Goal: Task Accomplishment & Management: Complete application form

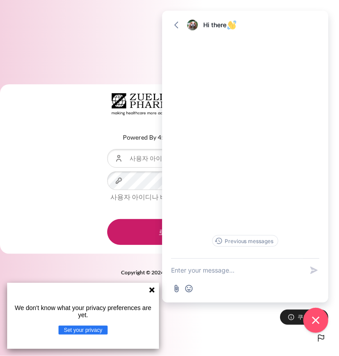
click at [52, 177] on div "Powered By 456 SMART Learning 사용자 아이디 비밀번호 사용자 아이디나 비밀번호를 잊으셨습니까? 로그인" at bounding box center [169, 169] width 339 height 170
click at [314, 322] on icon "Close chat widget" at bounding box center [316, 320] width 8 height 8
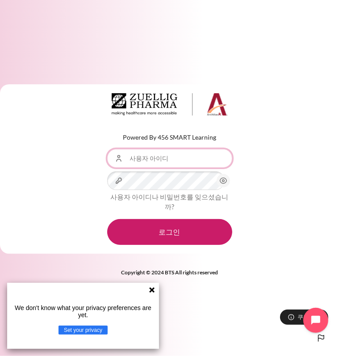
click at [147, 162] on input "사용자 아이디" at bounding box center [169, 158] width 125 height 19
paste input "Your Zuellig email"
type input "Your Zuellig email"
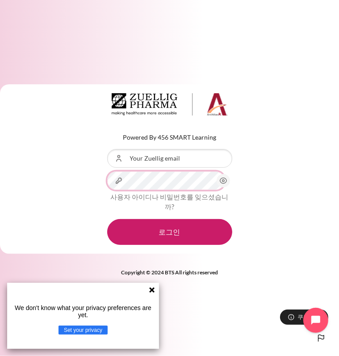
click at [107, 219] on button "로그인" at bounding box center [169, 232] width 125 height 26
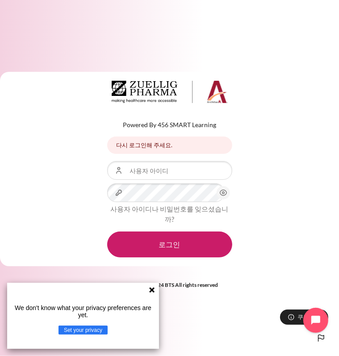
click at [151, 288] on icon at bounding box center [151, 289] width 5 height 5
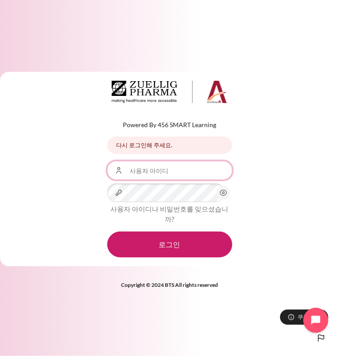
click at [141, 175] on input "사용자 아이디" at bounding box center [169, 170] width 125 height 19
click at [88, 172] on div "Powered By 456 SMART Learning 다시 로그인해 주세요. 다시 로그인해 주세요. 사용자 아이디 비밀번호 사용자 아이디나 비…" at bounding box center [169, 169] width 339 height 194
